Goal: Register for event/course

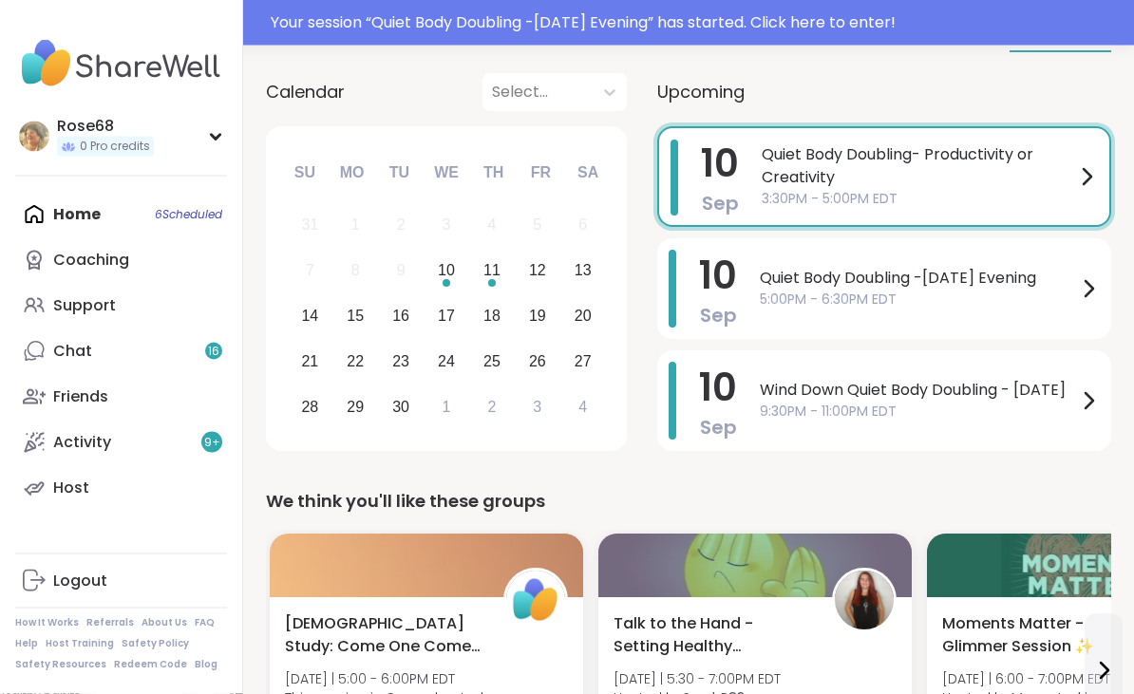
scroll to position [249, 0]
click at [820, 267] on span "Quiet Body Doubling -[DATE] Evening" at bounding box center [917, 278] width 317 height 23
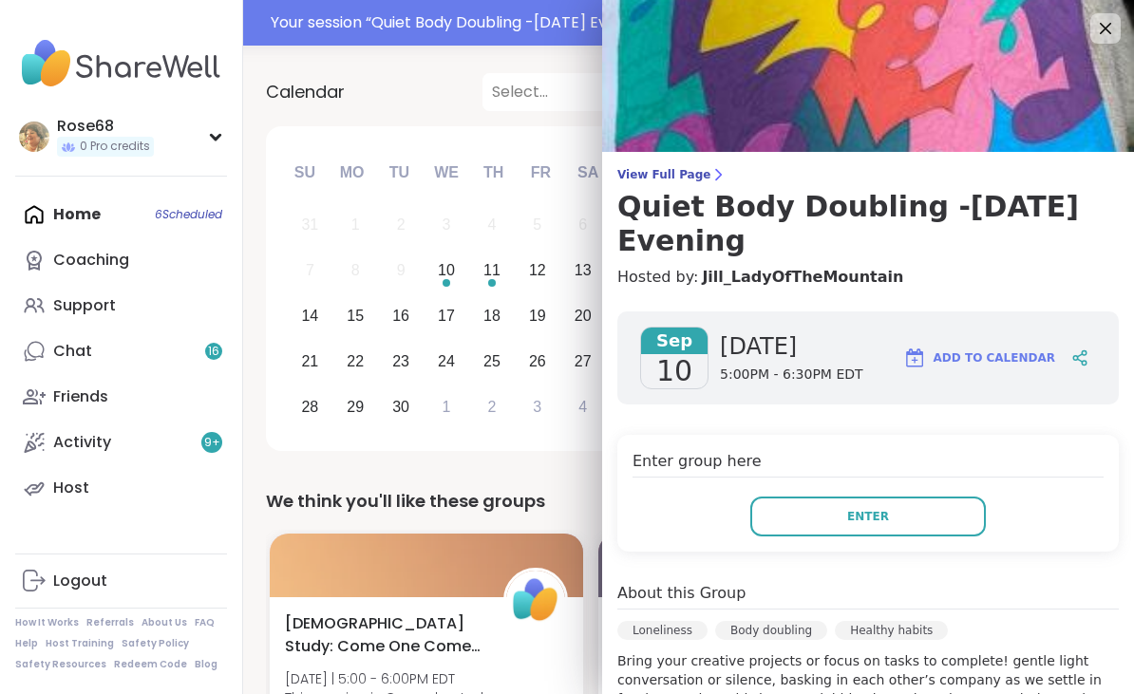
click at [846, 511] on button "Enter" at bounding box center [867, 517] width 235 height 40
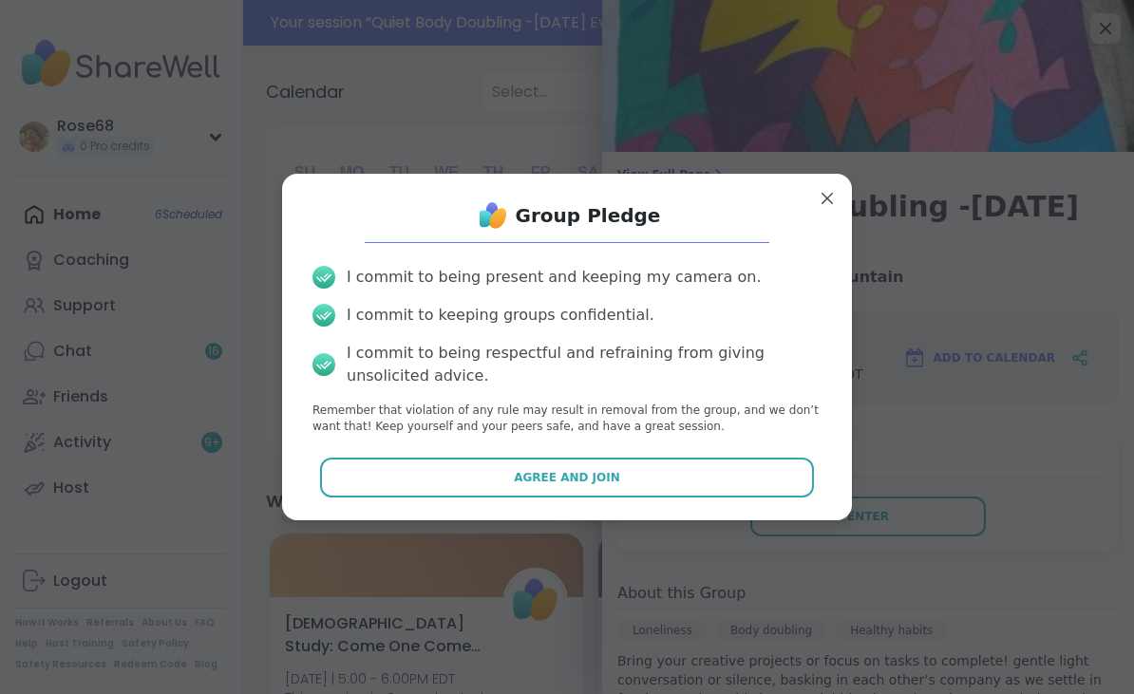
click at [603, 486] on button "Agree and Join" at bounding box center [567, 478] width 495 height 40
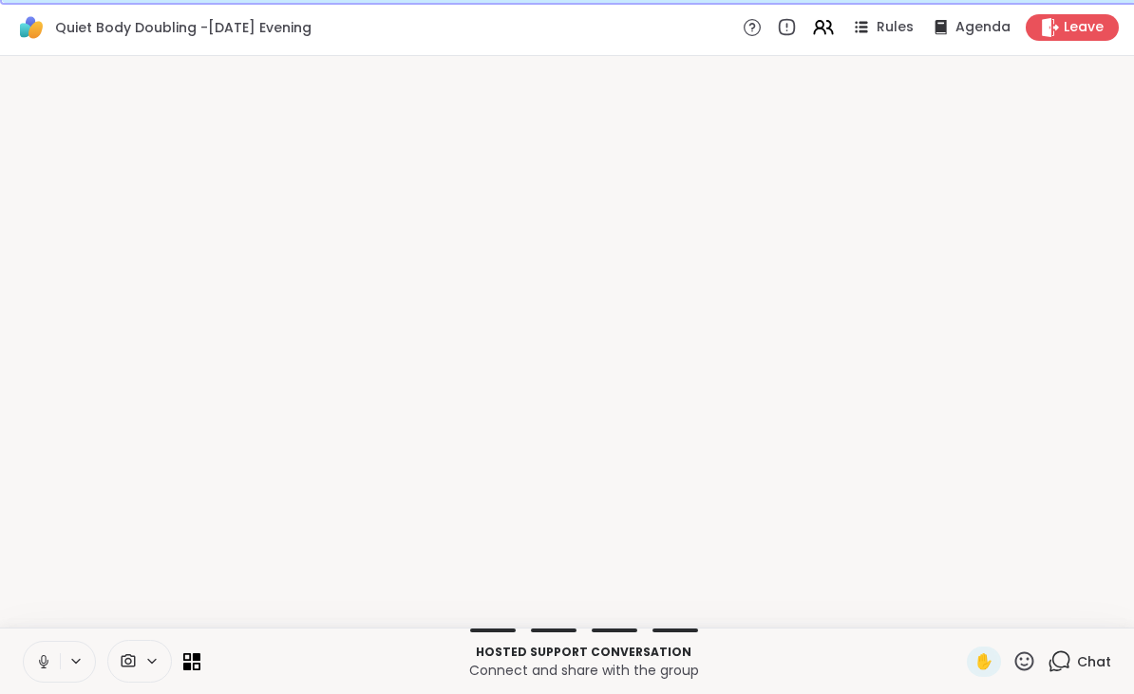
scroll to position [36, 0]
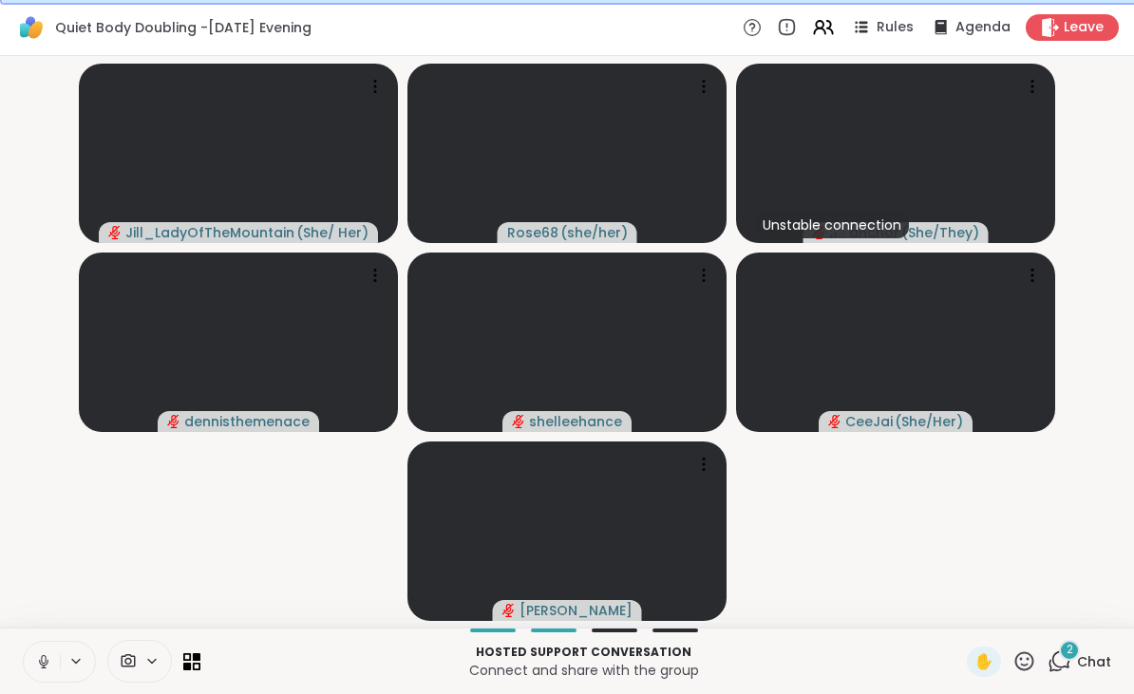
click at [65, 655] on button at bounding box center [77, 661] width 35 height 16
click at [36, 665] on icon at bounding box center [43, 661] width 17 height 17
click at [128, 659] on icon at bounding box center [129, 660] width 14 height 13
click at [139, 662] on span at bounding box center [126, 661] width 36 height 18
click at [131, 663] on icon at bounding box center [129, 660] width 14 height 13
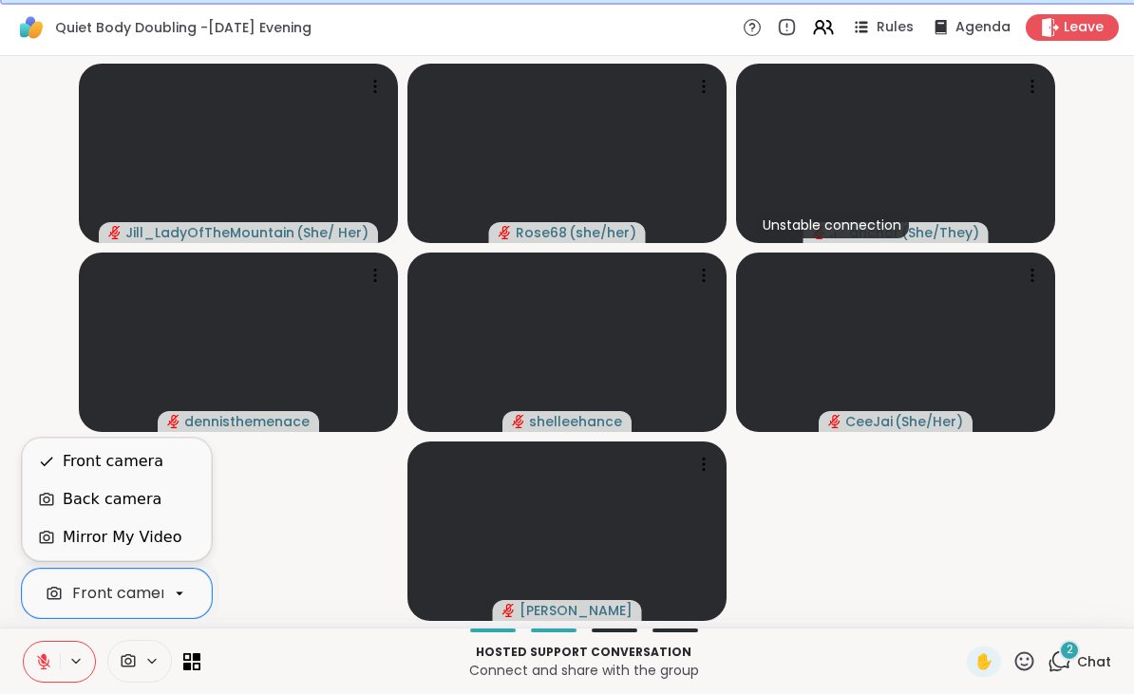
click at [95, 507] on div "Back camera" at bounding box center [112, 499] width 99 height 23
